Goal: Task Accomplishment & Management: Complete application form

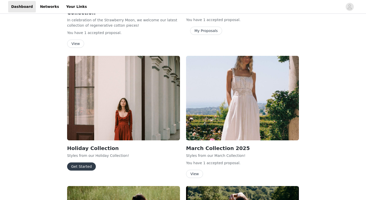
scroll to position [220, 0]
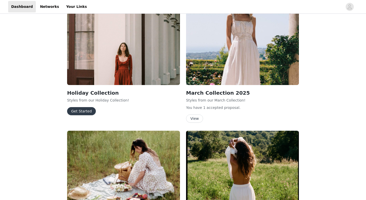
click at [81, 108] on button "Get Started" at bounding box center [81, 111] width 29 height 8
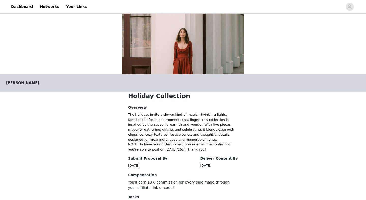
scroll to position [97, 0]
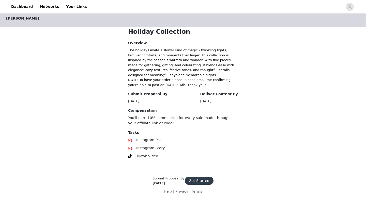
click at [197, 179] on button "Get Started" at bounding box center [199, 181] width 29 height 8
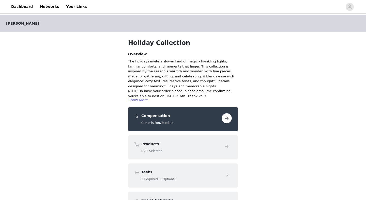
click at [227, 118] on button "button" at bounding box center [227, 118] width 10 height 10
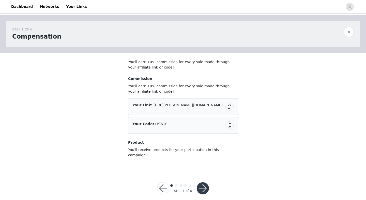
click at [202, 185] on button "button" at bounding box center [203, 189] width 12 height 12
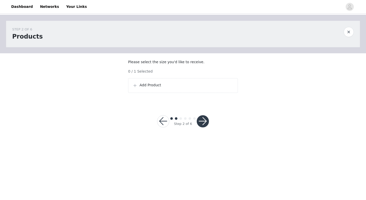
click at [154, 88] on p "Add Product" at bounding box center [187, 85] width 94 height 5
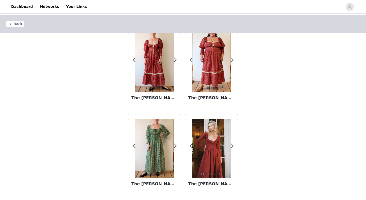
click at [151, 67] on img at bounding box center [154, 62] width 39 height 59
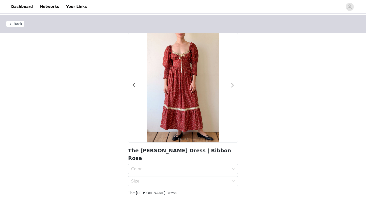
click at [231, 85] on span at bounding box center [232, 85] width 11 height 0
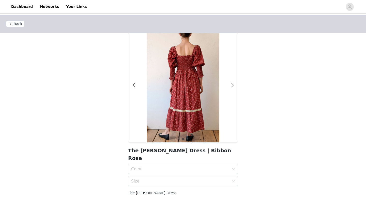
click at [231, 85] on span at bounding box center [232, 85] width 11 height 0
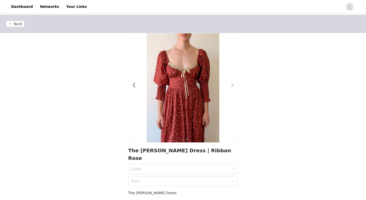
click at [231, 85] on span at bounding box center [232, 85] width 11 height 0
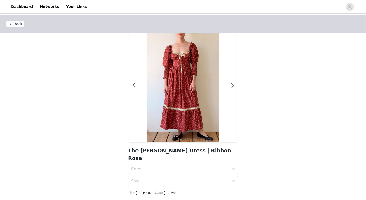
click at [12, 24] on button "Back" at bounding box center [15, 24] width 18 height 6
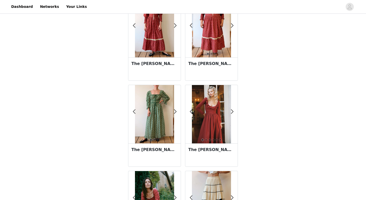
scroll to position [97, 0]
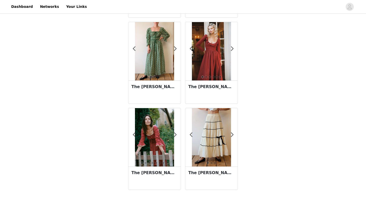
click at [151, 47] on img at bounding box center [154, 51] width 39 height 59
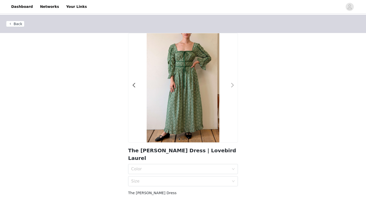
click at [233, 85] on span at bounding box center [232, 85] width 11 height 0
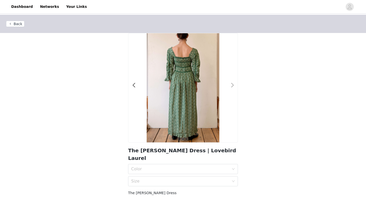
click at [233, 85] on span at bounding box center [232, 85] width 11 height 0
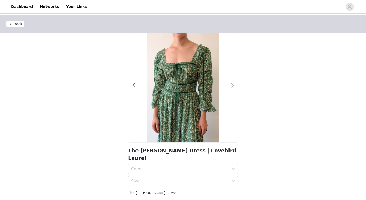
click at [233, 85] on span at bounding box center [232, 85] width 11 height 0
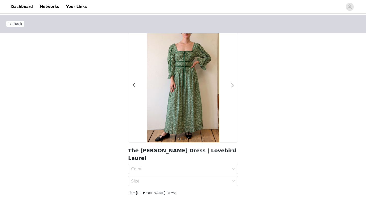
click at [233, 85] on span at bounding box center [232, 85] width 11 height 0
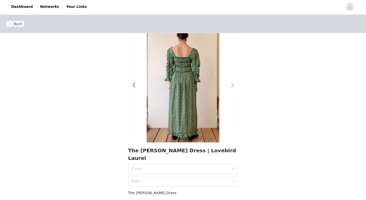
click at [233, 85] on span at bounding box center [232, 85] width 11 height 0
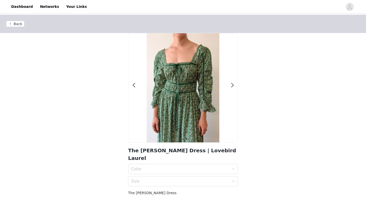
click at [14, 22] on button "Back" at bounding box center [15, 24] width 18 height 6
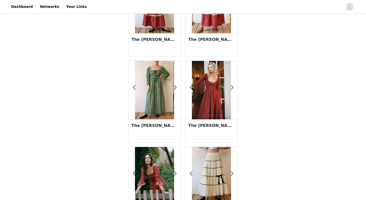
scroll to position [58, 0]
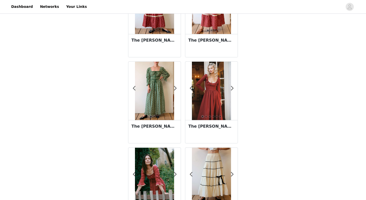
click at [217, 92] on img at bounding box center [211, 91] width 39 height 59
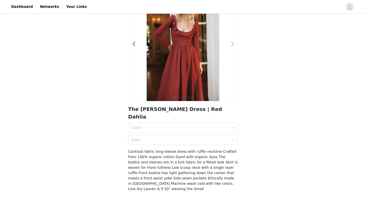
scroll to position [41, 0]
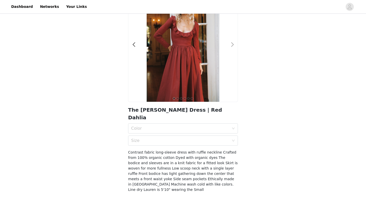
click at [233, 45] on span at bounding box center [232, 45] width 11 height 0
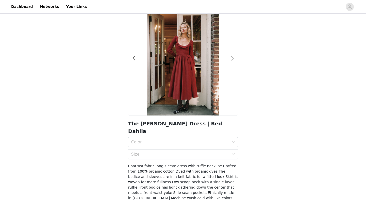
scroll to position [24, 0]
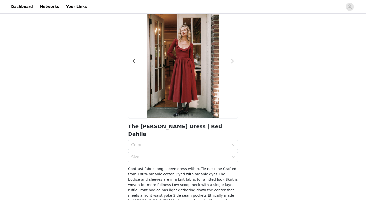
click at [233, 61] on span at bounding box center [232, 61] width 11 height 0
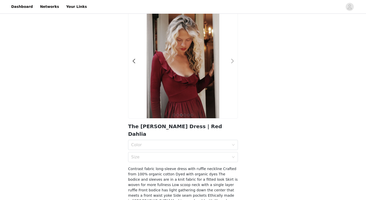
click at [233, 61] on span at bounding box center [232, 61] width 11 height 0
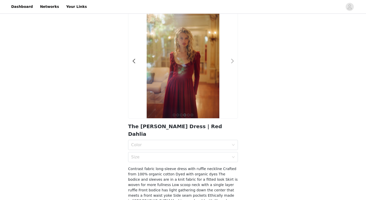
click at [233, 61] on span at bounding box center [232, 61] width 11 height 0
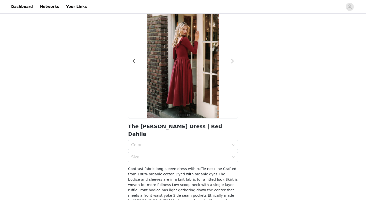
click at [233, 61] on span at bounding box center [232, 61] width 11 height 0
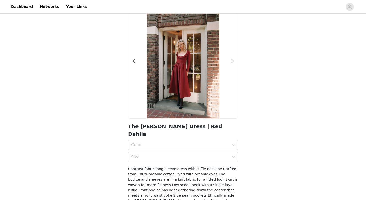
click at [232, 61] on span at bounding box center [232, 61] width 11 height 0
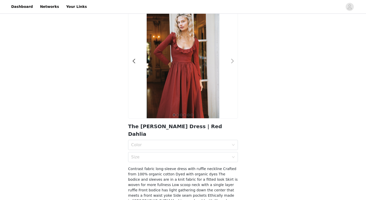
click at [234, 61] on span at bounding box center [232, 61] width 11 height 0
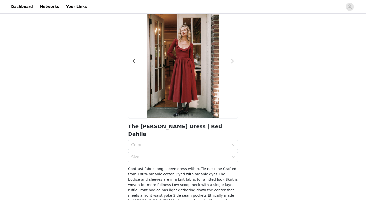
click at [234, 61] on span at bounding box center [232, 61] width 11 height 0
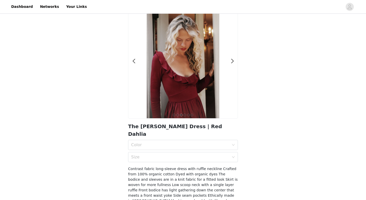
scroll to position [51, 0]
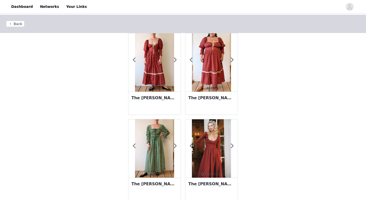
click at [162, 145] on img at bounding box center [154, 149] width 39 height 59
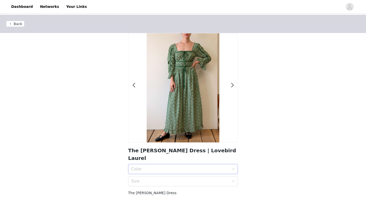
click at [187, 167] on div "Color" at bounding box center [180, 169] width 98 height 5
click at [180, 173] on div "Lovebird Laurel" at bounding box center [183, 173] width 104 height 6
click at [179, 179] on div "Size" at bounding box center [180, 181] width 98 height 5
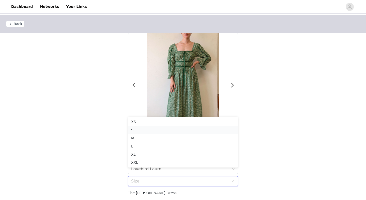
click at [141, 132] on div "S" at bounding box center [183, 130] width 104 height 6
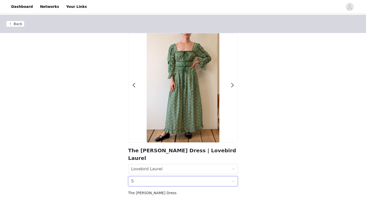
scroll to position [19, 0]
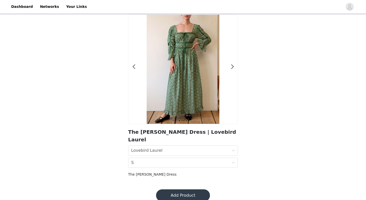
click at [185, 190] on button "Add Product" at bounding box center [183, 196] width 54 height 12
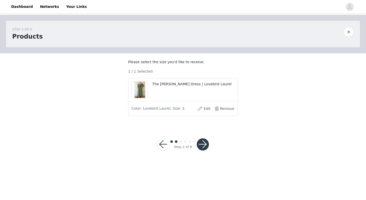
click at [198, 151] on button "button" at bounding box center [203, 145] width 12 height 12
